Goal: Check status

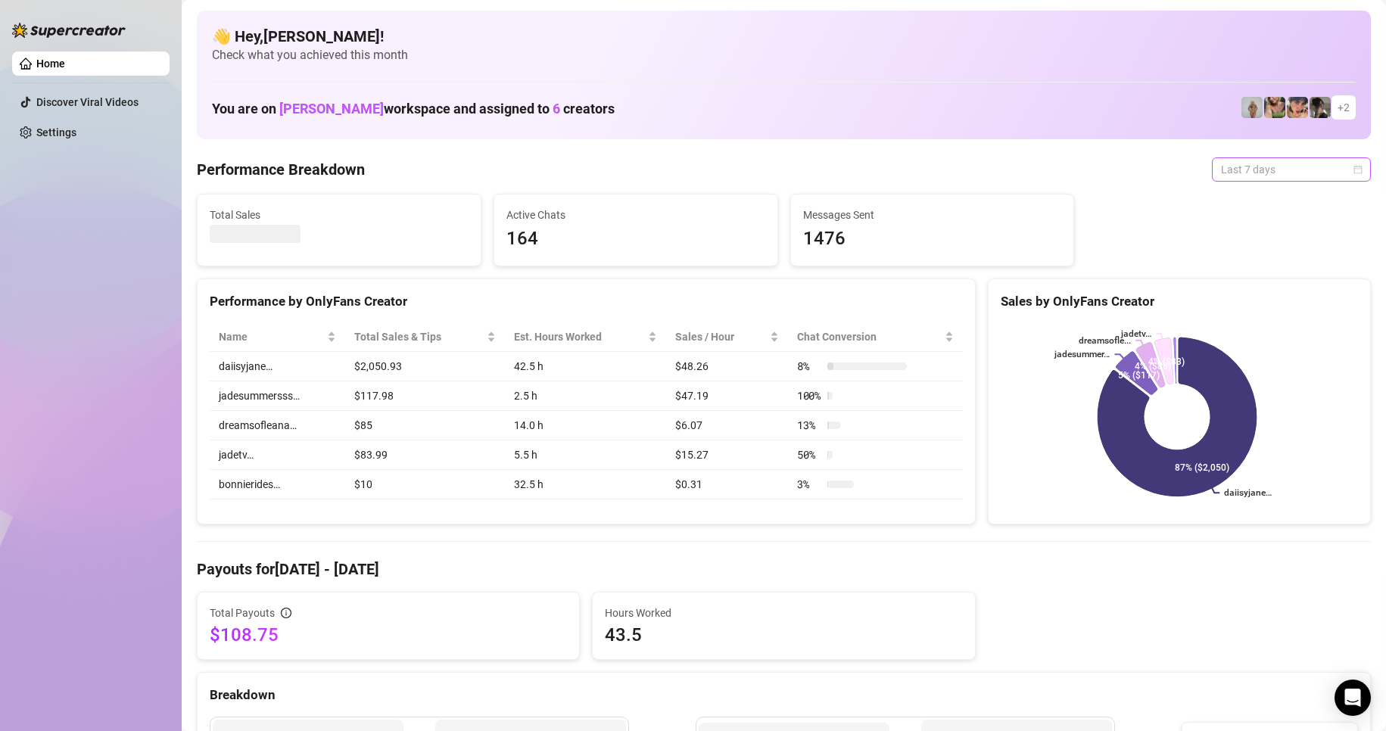
click at [1288, 170] on span "Last 7 days" at bounding box center [1291, 169] width 141 height 23
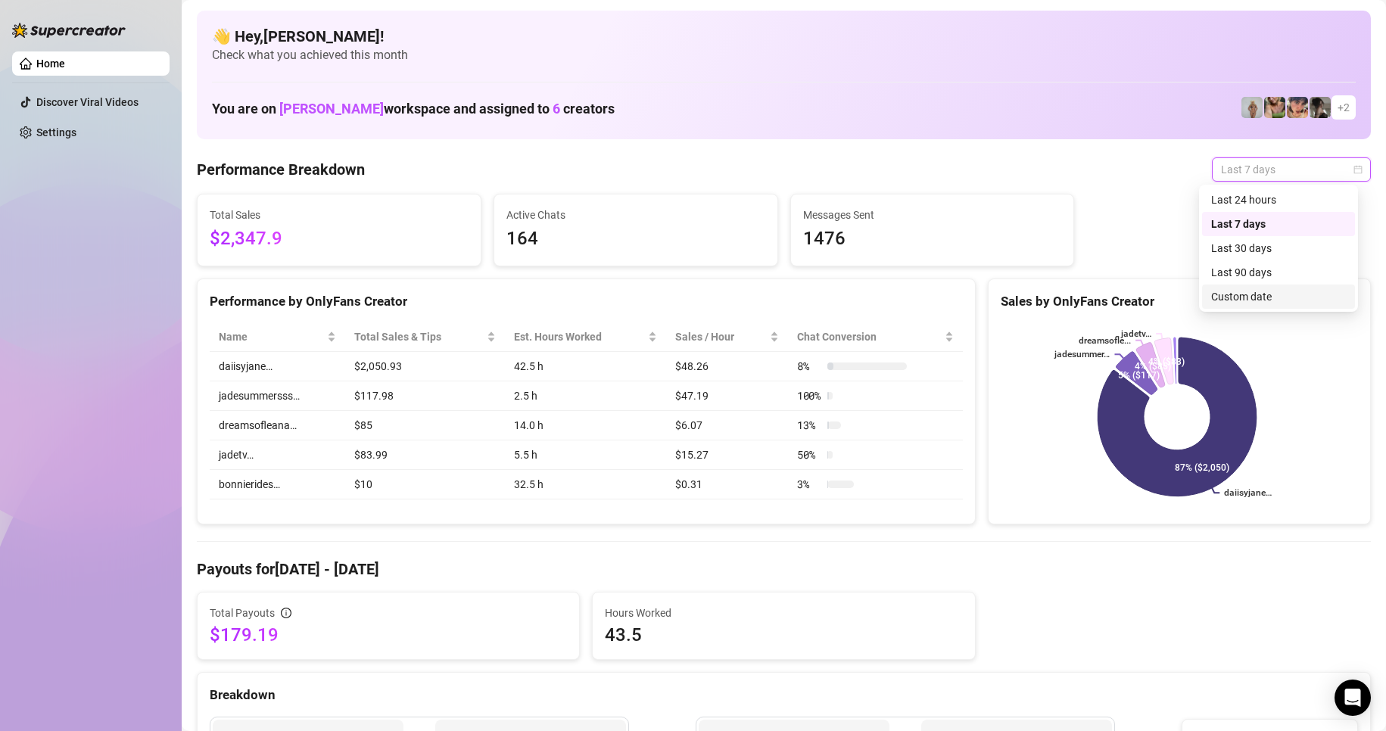
click at [1241, 291] on div "Custom date" at bounding box center [1278, 296] width 135 height 17
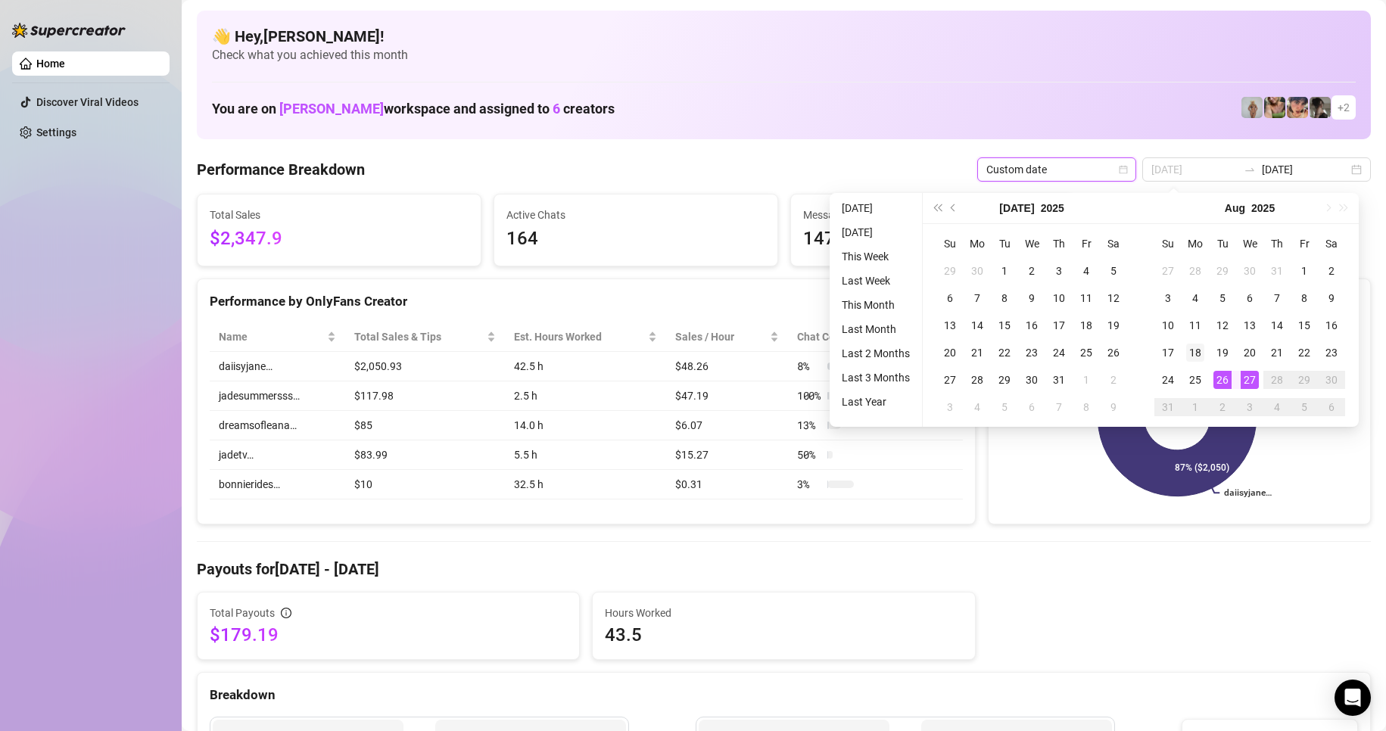
type input "[DATE]"
click at [1199, 355] on div "18" at bounding box center [1195, 353] width 18 height 18
type input "[DATE]"
click at [1193, 381] on div "25" at bounding box center [1195, 380] width 18 height 18
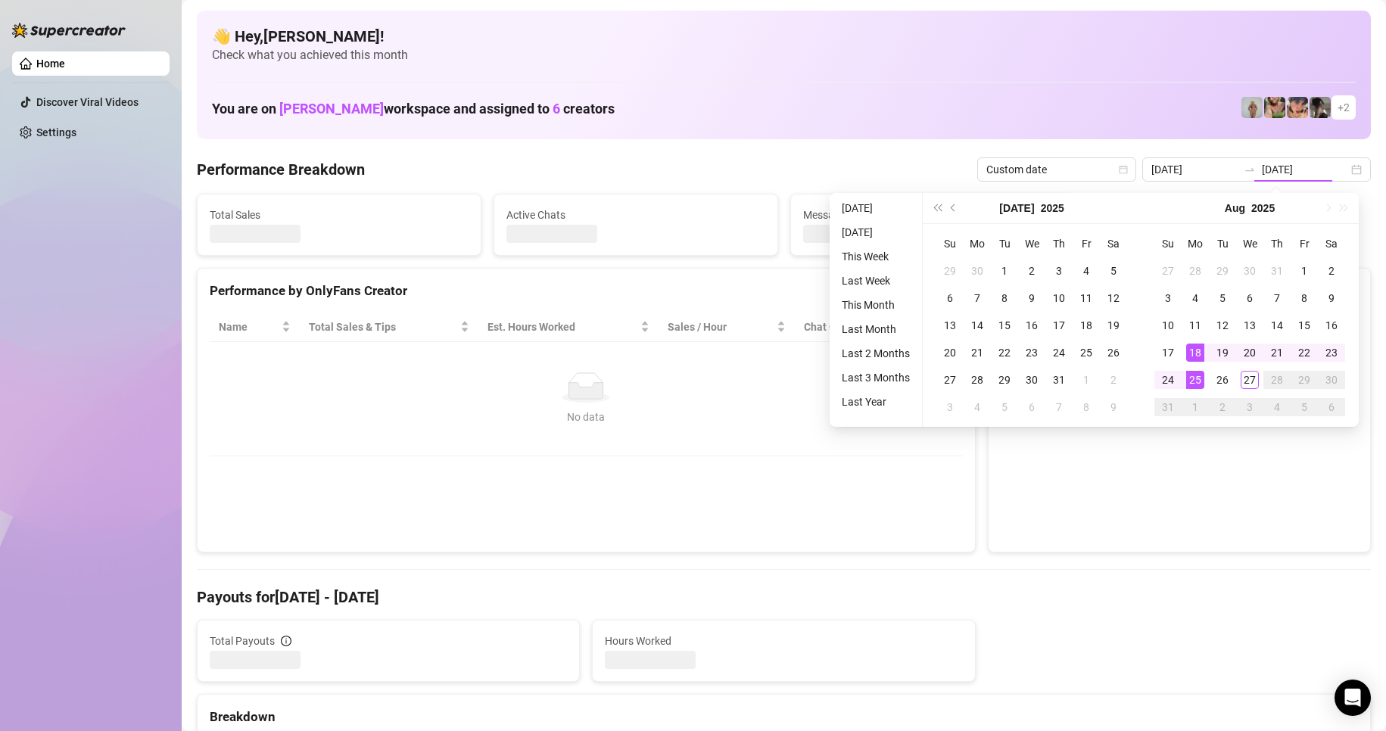
type input "[DATE]"
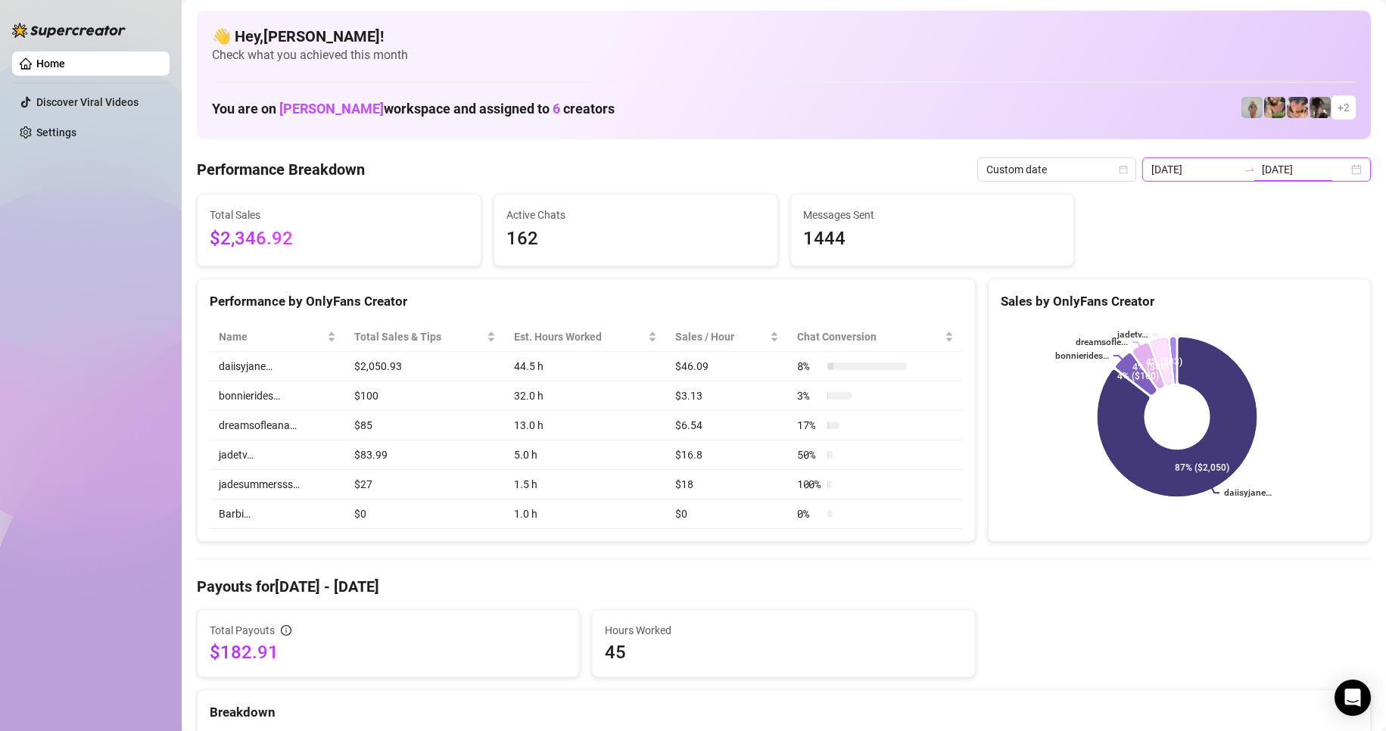
click at [1277, 166] on input "[DATE]" at bounding box center [1305, 169] width 86 height 17
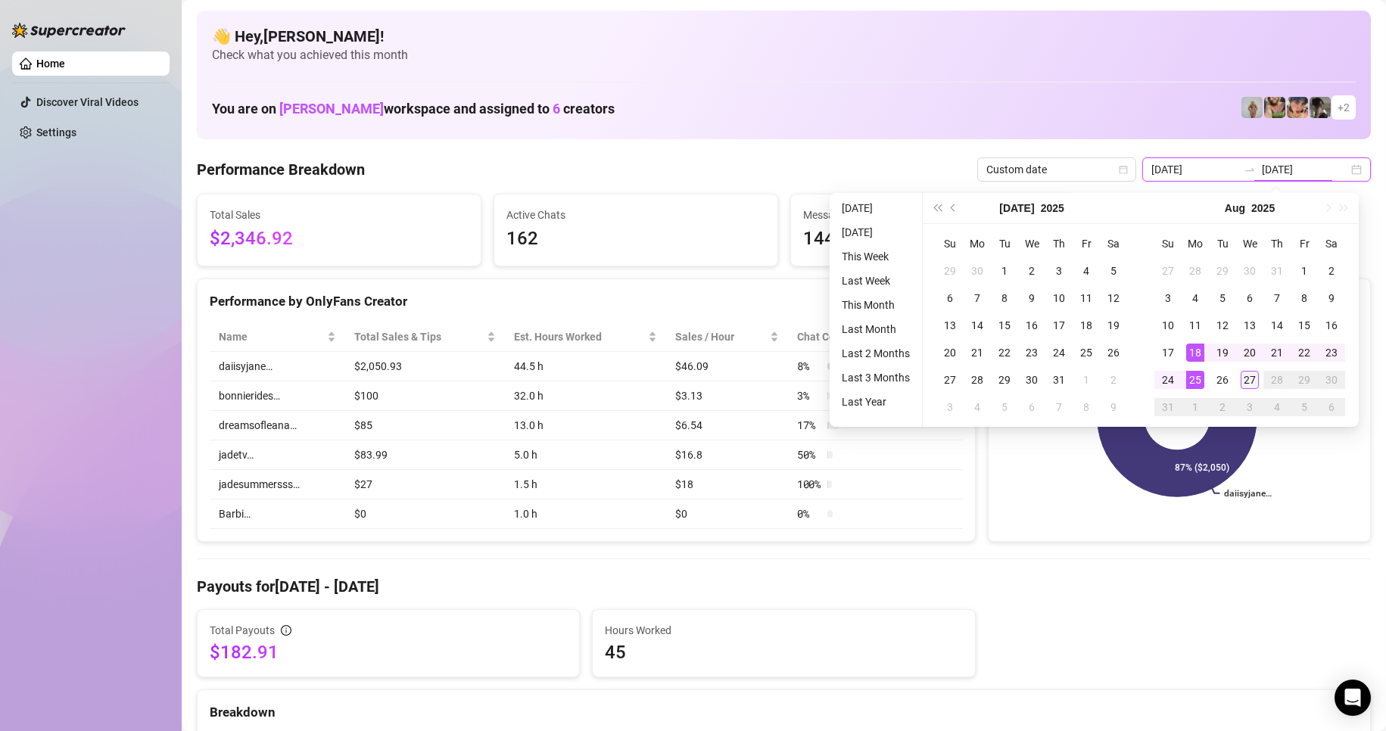
type input "[DATE]"
click at [1257, 386] on div "27" at bounding box center [1250, 380] width 18 height 18
type input "[DATE]"
click at [1110, 649] on div "Total Payouts $182.91 Hours Worked 45" at bounding box center [784, 643] width 1186 height 68
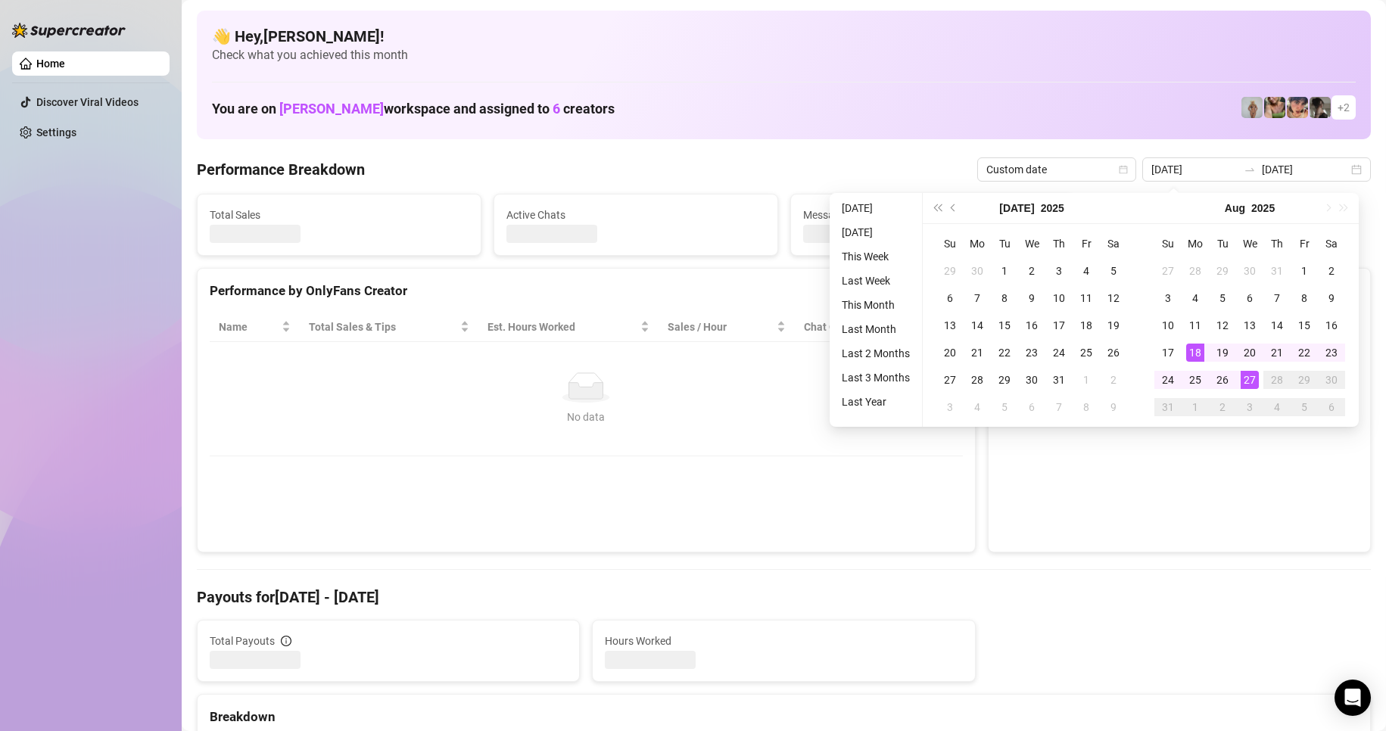
type input "[DATE]"
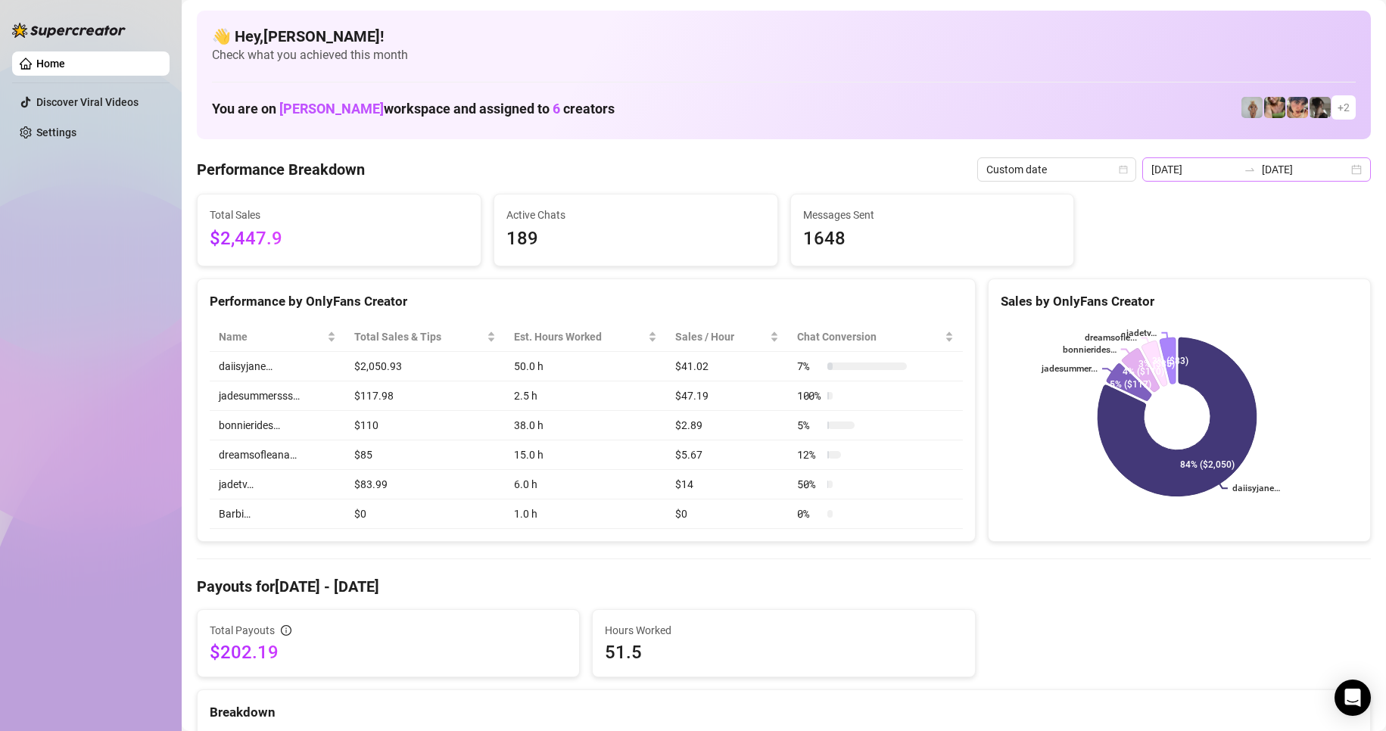
click at [1244, 175] on icon "swap-right" at bounding box center [1250, 170] width 12 height 12
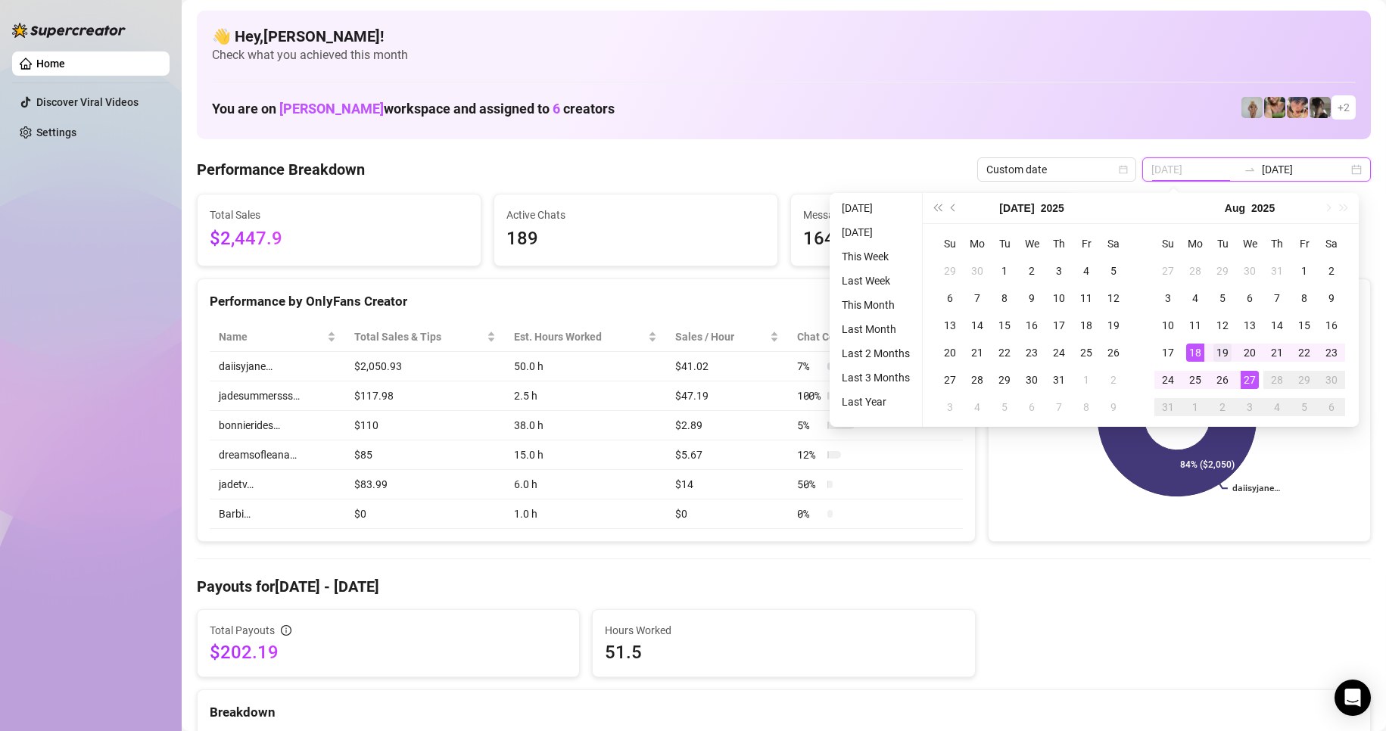
type input "[DATE]"
click at [1218, 351] on div "19" at bounding box center [1223, 353] width 18 height 18
type input "[DATE]"
click at [1243, 382] on div "27" at bounding box center [1250, 380] width 18 height 18
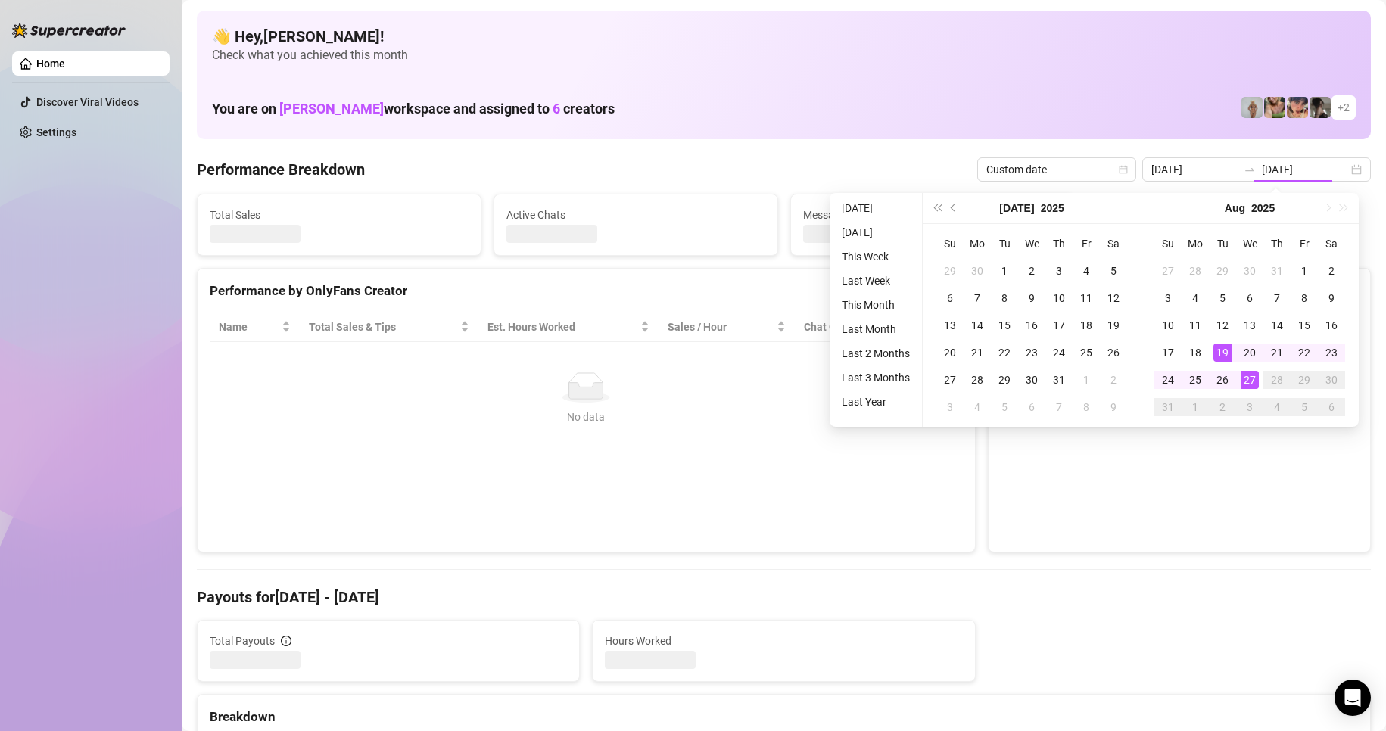
type input "[DATE]"
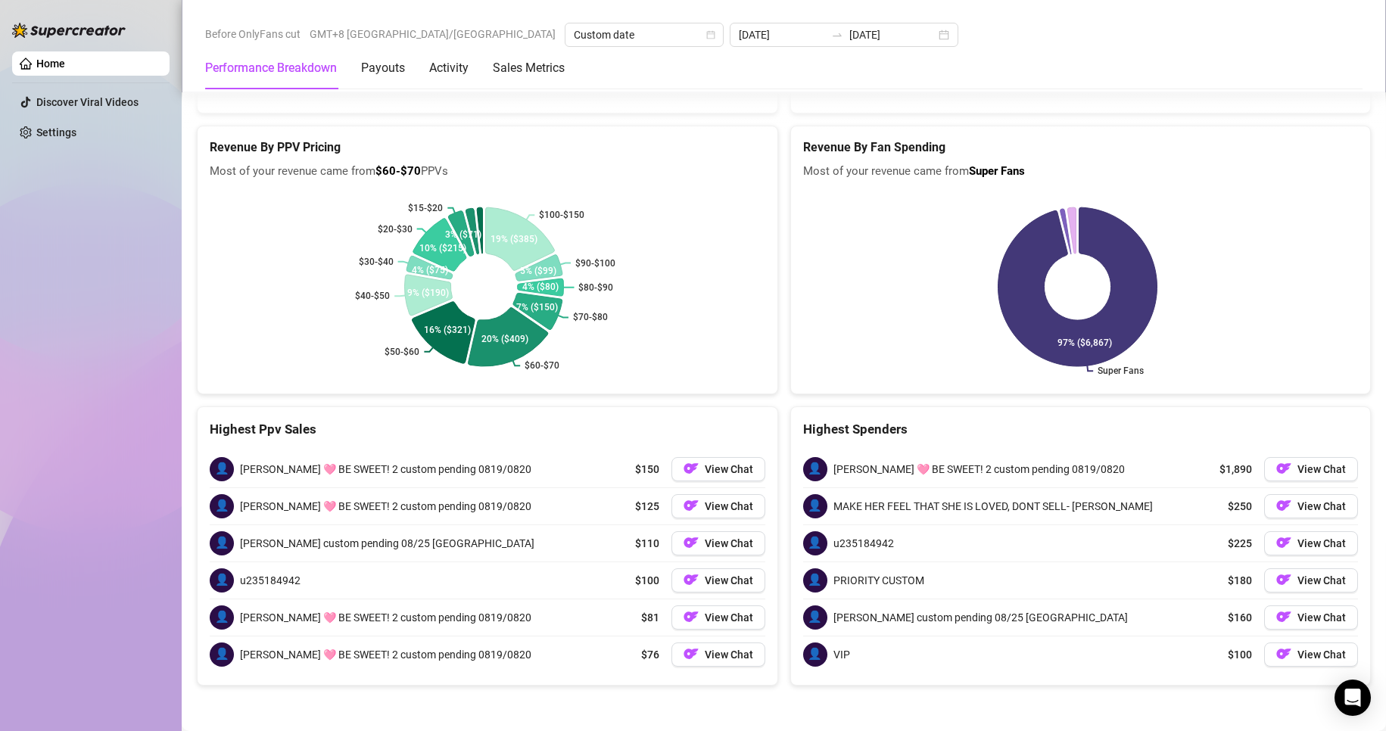
scroll to position [2408, 0]
click at [1235, 469] on span "$1,890" at bounding box center [1236, 469] width 33 height 17
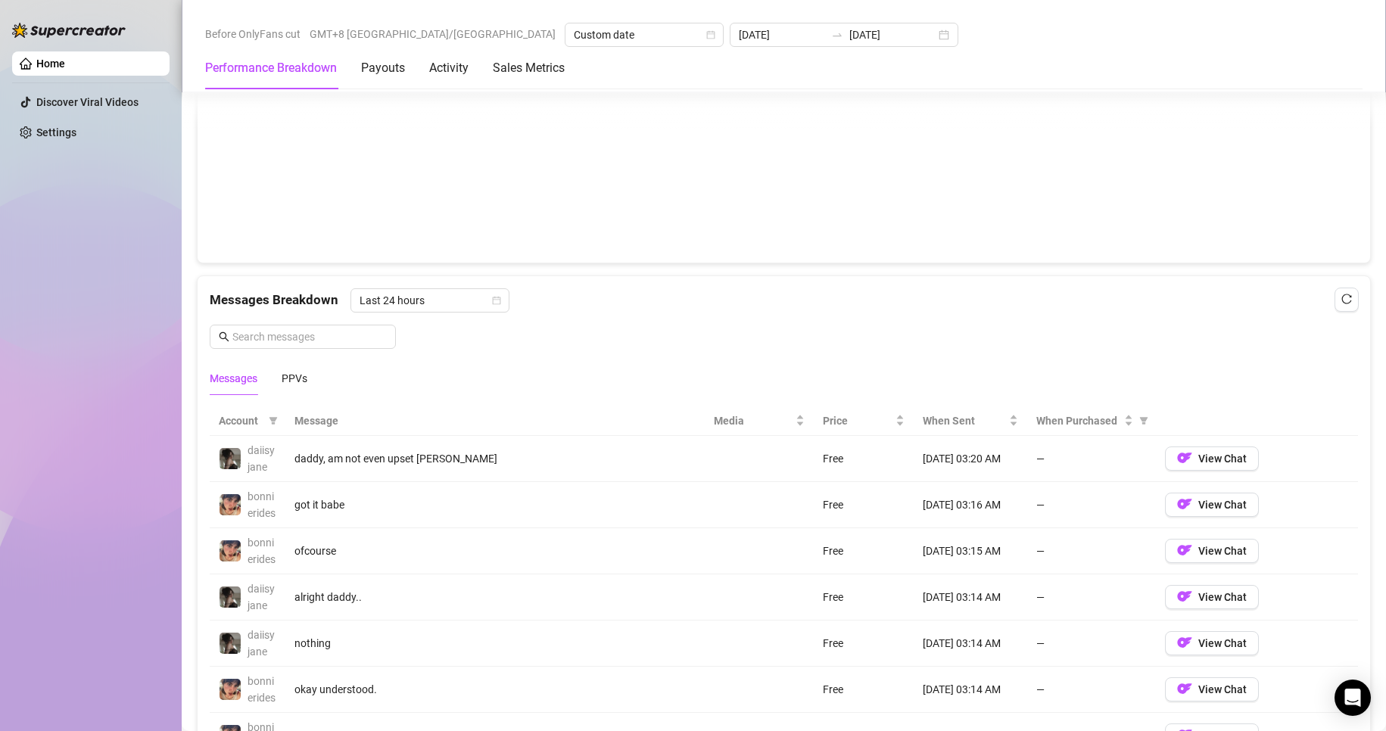
scroll to position [743, 0]
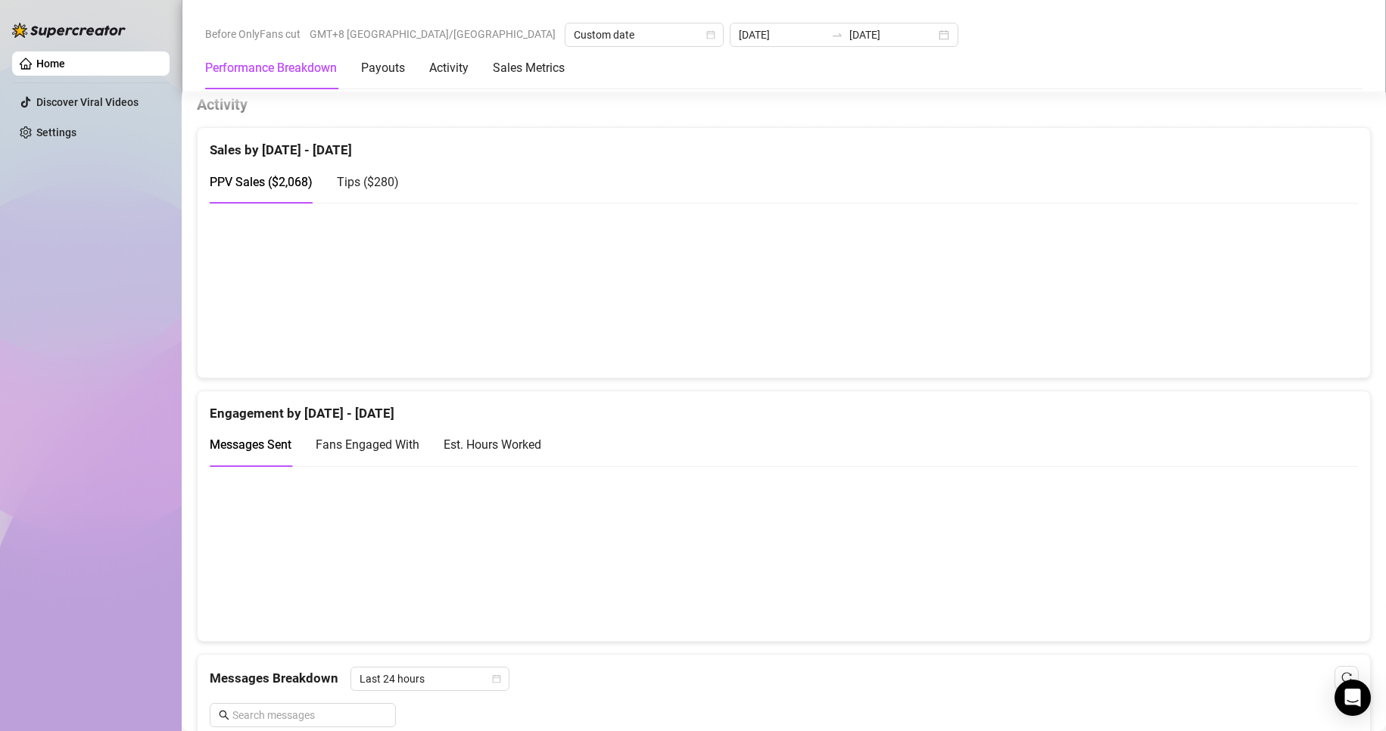
click at [516, 445] on div "Est. Hours Worked" at bounding box center [493, 444] width 98 height 19
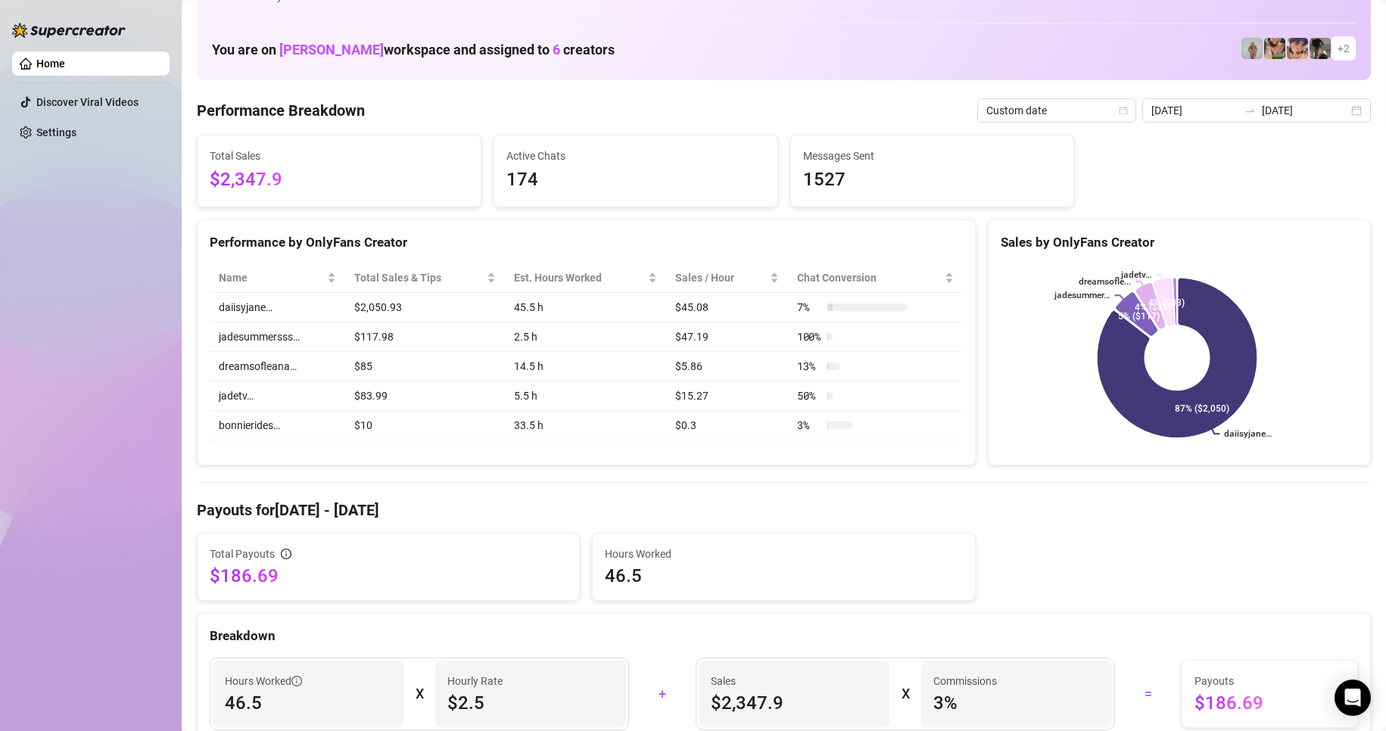
scroll to position [0, 0]
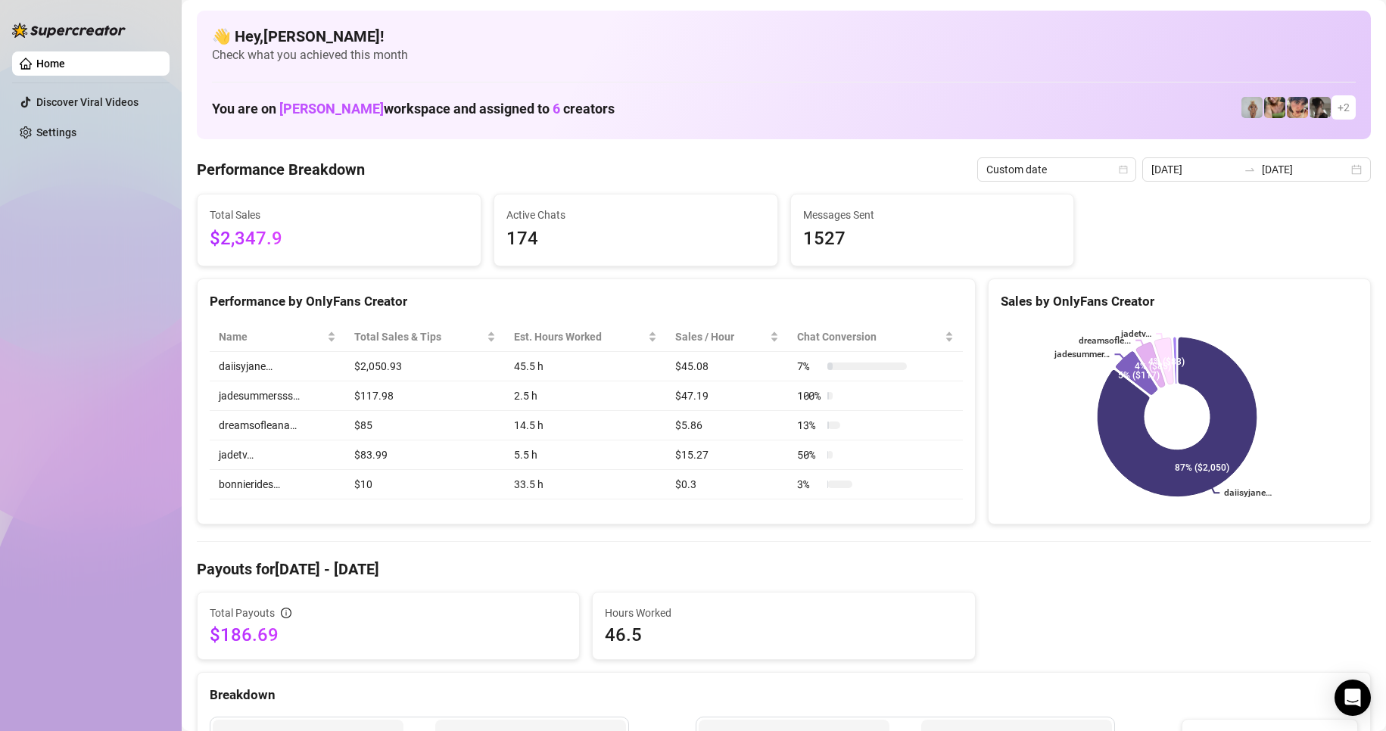
click at [1146, 257] on div "Total Sales $2,347.9 Active Chats 174 Messages Sent 1527" at bounding box center [784, 230] width 1186 height 73
